Goal: Find specific page/section: Find specific page/section

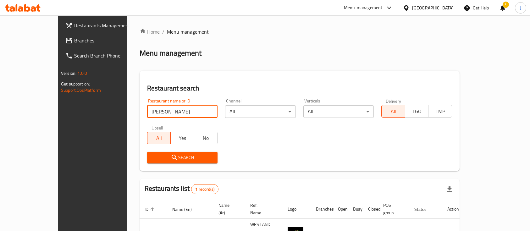
scroll to position [37, 0]
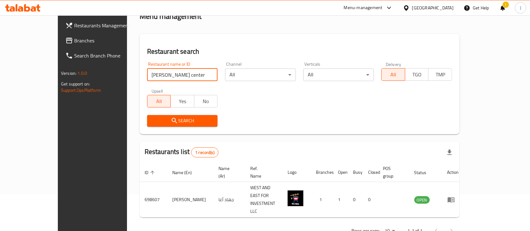
click button "Search" at bounding box center [182, 121] width 71 height 12
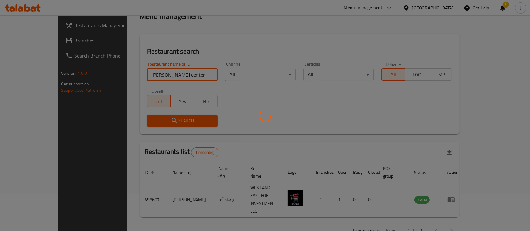
scroll to position [25, 0]
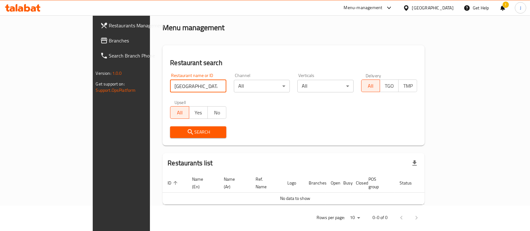
click button "Search" at bounding box center [198, 132] width 56 height 12
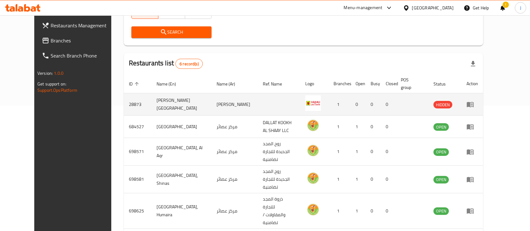
scroll to position [147, 0]
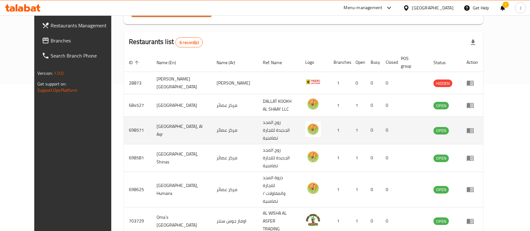
click at [212, 122] on td "مركز عصائر" at bounding box center [235, 131] width 46 height 28
copy td "مركز عصائر"
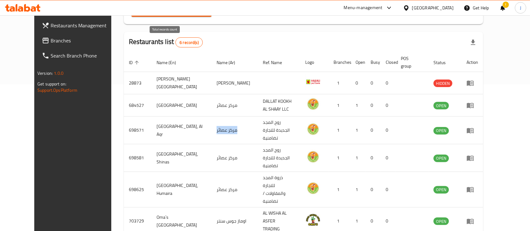
scroll to position [0, 0]
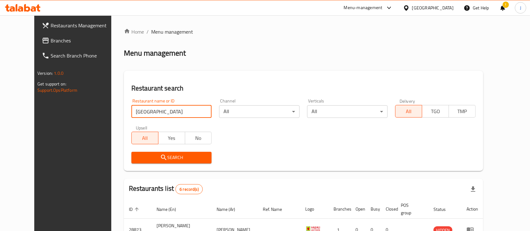
drag, startPoint x: 146, startPoint y: 110, endPoint x: 76, endPoint y: 102, distance: 70.6
click at [76, 102] on div "Restaurants Management Branches Search Branch Phone Version: 1.0.0 Get support …" at bounding box center [265, 215] width 462 height 401
paste input "y"
click button "Search" at bounding box center [172, 158] width 81 height 12
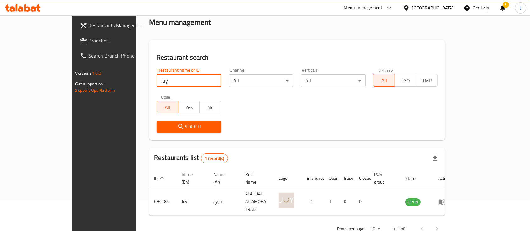
scroll to position [30, 0]
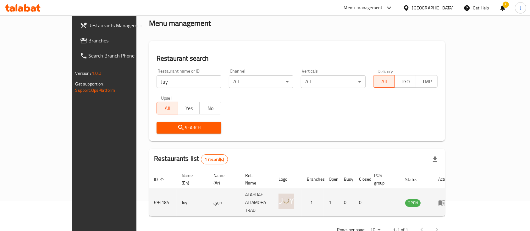
click at [209, 194] on td "جوي" at bounding box center [225, 203] width 32 height 28
copy td "جوي"
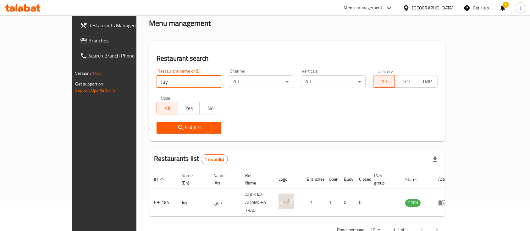
drag, startPoint x: 128, startPoint y: 86, endPoint x: 106, endPoint y: 87, distance: 22.7
click at [153, 87] on div "Restaurant name or ID Juy Restaurant name or ID" at bounding box center [189, 78] width 72 height 27
paste input "KARAK & SHAWARMA MEXICAN"
click button "Search" at bounding box center [189, 128] width 65 height 12
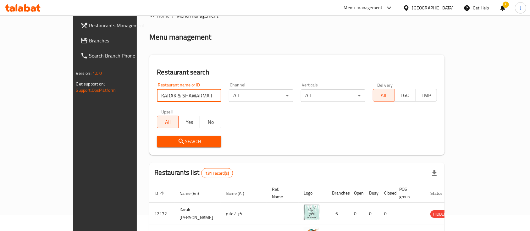
scroll to position [0, 0]
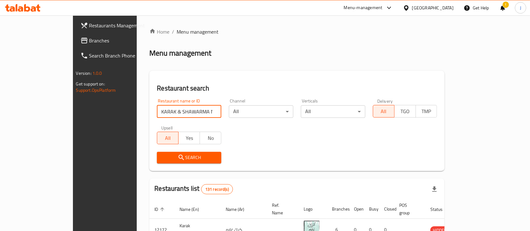
paste input "680995"
click button "Search" at bounding box center [189, 158] width 64 height 12
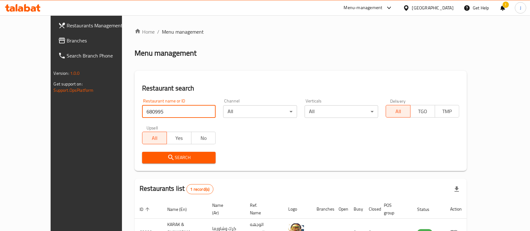
scroll to position [37, 0]
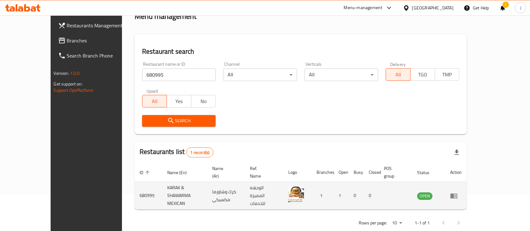
click at [221, 186] on td "كرك وشاورما مكسيكي" at bounding box center [226, 196] width 38 height 28
copy td "كرك وشاورما مكسيكي"
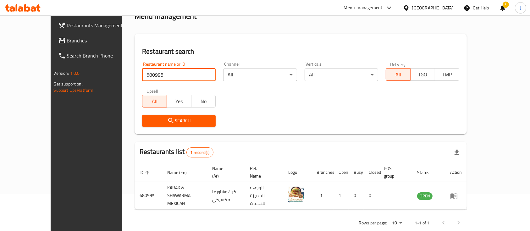
click at [162, 77] on input "680995" at bounding box center [179, 75] width 74 height 13
paste input "Karak Al Heel"
click button "Search" at bounding box center [179, 121] width 74 height 12
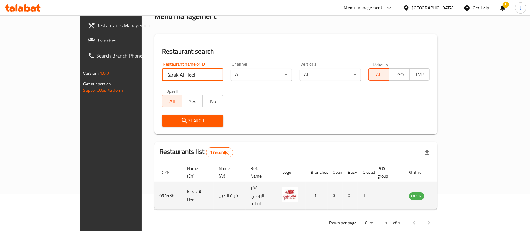
click at [214, 188] on td "كرك الهيل" at bounding box center [230, 196] width 32 height 28
copy td "كرك الهيل"
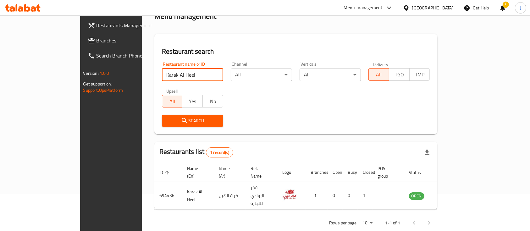
drag, startPoint x: 164, startPoint y: 76, endPoint x: 81, endPoint y: 76, distance: 83.4
click at [81, 76] on div "Restaurants Management Branches Search Branch Phone Version: 1.0.0 Get support …" at bounding box center [265, 111] width 370 height 265
paste input "Suq"
click button "Search" at bounding box center [192, 121] width 61 height 12
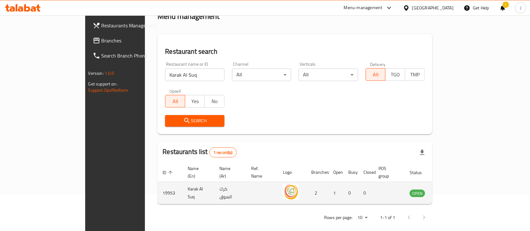
click at [215, 186] on td "كرك السوق" at bounding box center [231, 193] width 32 height 22
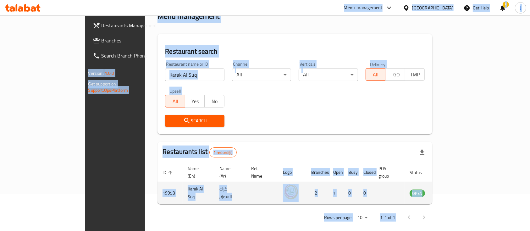
click at [215, 186] on td "كرك السوق" at bounding box center [231, 193] width 32 height 22
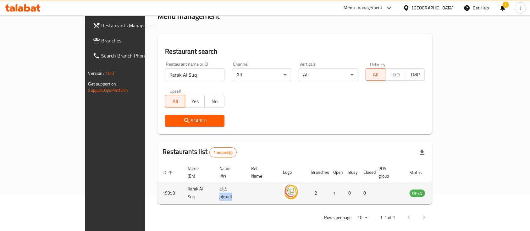
click at [215, 186] on td "كرك السوق" at bounding box center [231, 193] width 32 height 22
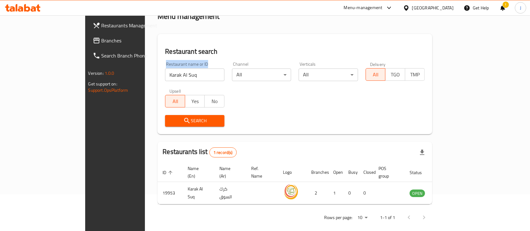
drag, startPoint x: 153, startPoint y: 81, endPoint x: 96, endPoint y: 70, distance: 57.6
click at [145, 70] on div "Home / Menu management Menu management Restaurant search Restaurant name or ID …" at bounding box center [295, 109] width 300 height 260
click at [165, 73] on input "Karak Al Suq" at bounding box center [194, 75] width 59 height 13
paste input "-Teseenat"
click button "Search" at bounding box center [194, 121] width 59 height 12
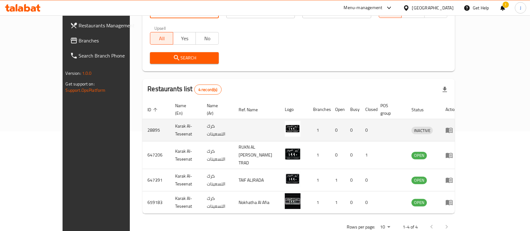
scroll to position [103, 0]
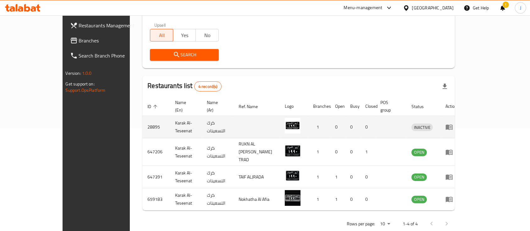
click at [202, 120] on td "كرك التسعينات" at bounding box center [218, 127] width 32 height 22
copy td "كرك التسعينات"
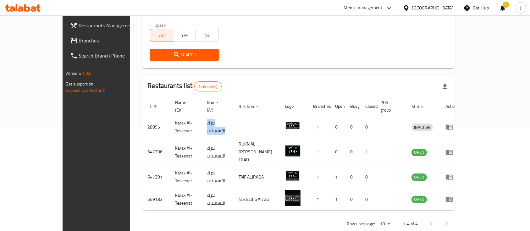
scroll to position [29, 0]
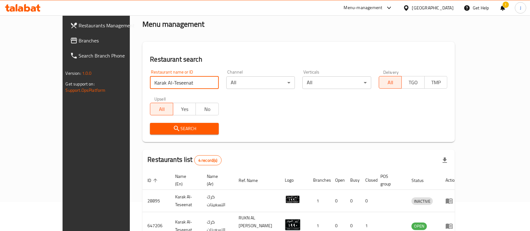
click at [159, 82] on input "Karak Al-Teseenat" at bounding box center [184, 82] width 69 height 13
paste input "[PERSON_NAME]"
click button "Search" at bounding box center [184, 129] width 69 height 12
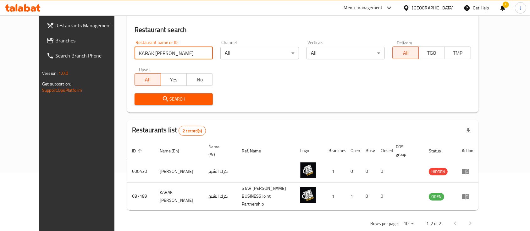
scroll to position [0, 0]
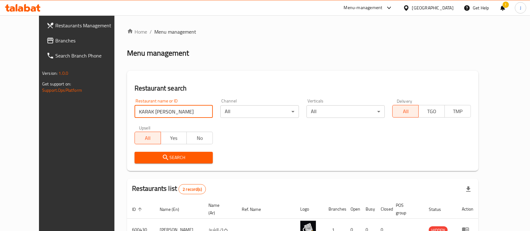
paste input "ZA'[PERSON_NAME]"
type input "KARAK ZA'[PERSON_NAME]"
click button "Search" at bounding box center [174, 158] width 79 height 12
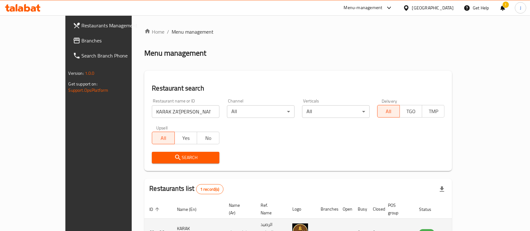
click at [224, 225] on td "كرك زعبيل" at bounding box center [240, 233] width 32 height 28
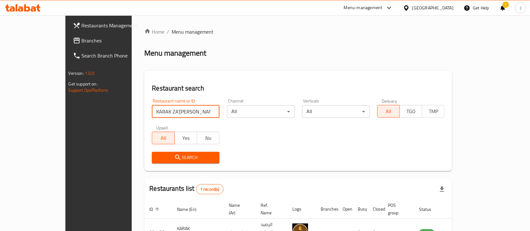
drag, startPoint x: 149, startPoint y: 111, endPoint x: 103, endPoint y: 112, distance: 45.3
click at [144, 112] on div "Restaurant search Restaurant name or ID KARAK ZA'[PERSON_NAME] Restaurant name …" at bounding box center [298, 121] width 308 height 100
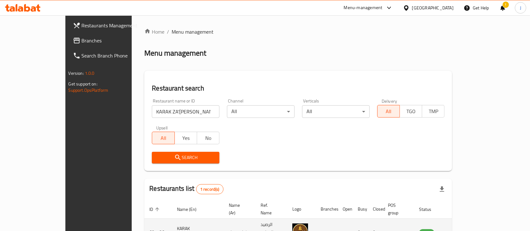
click at [224, 220] on td "كرك زعبيل" at bounding box center [240, 233] width 32 height 28
copy td "كرك زعبيل"
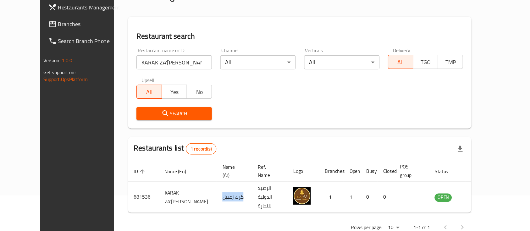
scroll to position [37, 0]
